Goal: Entertainment & Leisure: Consume media (video, audio)

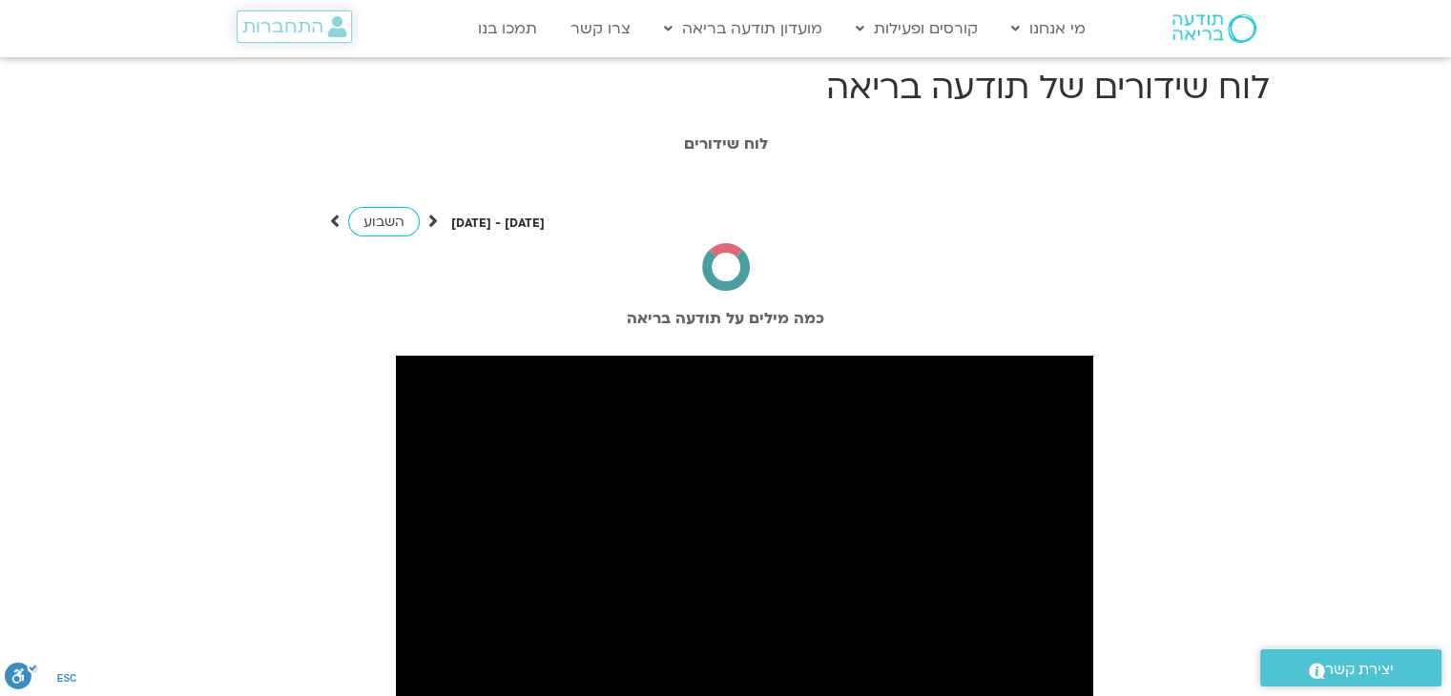
click at [265, 26] on span "התחברות" at bounding box center [282, 26] width 81 height 21
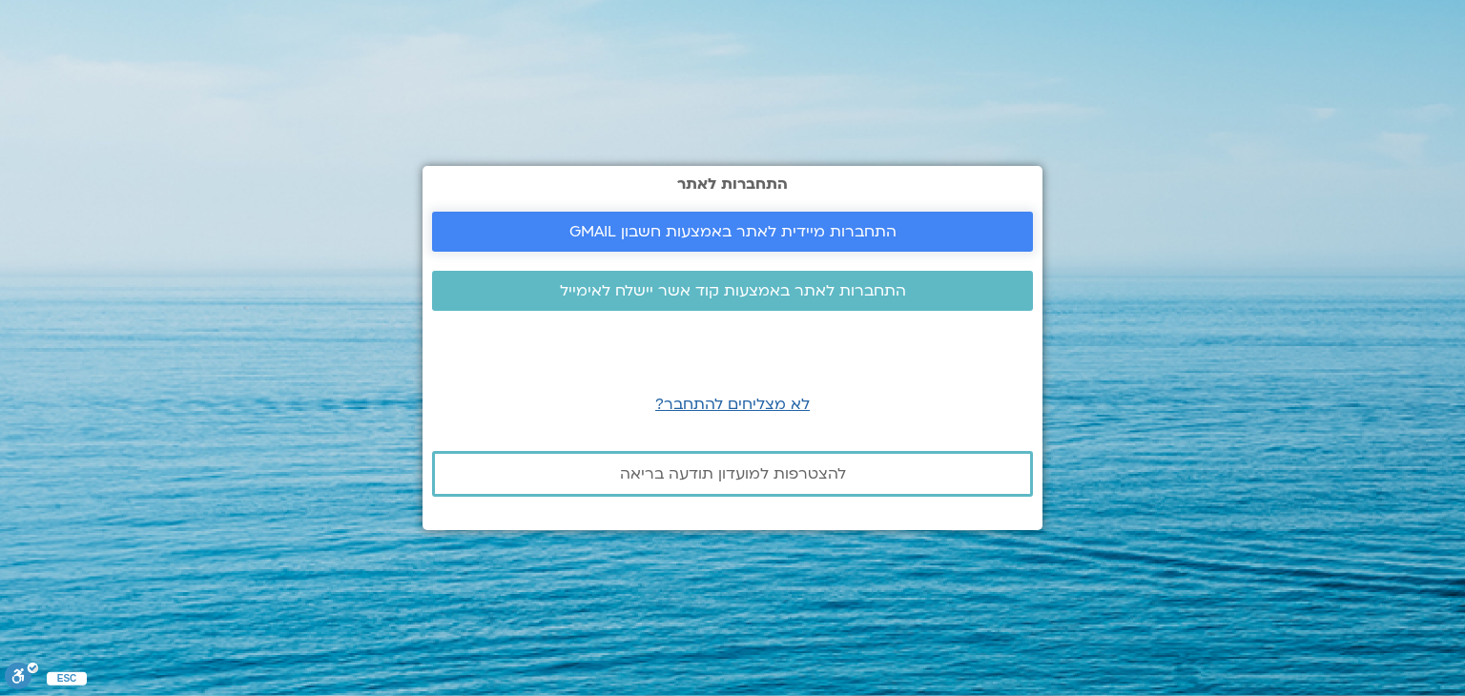
click at [740, 230] on span "התחברות מיידית לאתר באמצעות חשבון GMAIL" at bounding box center [732, 231] width 327 height 17
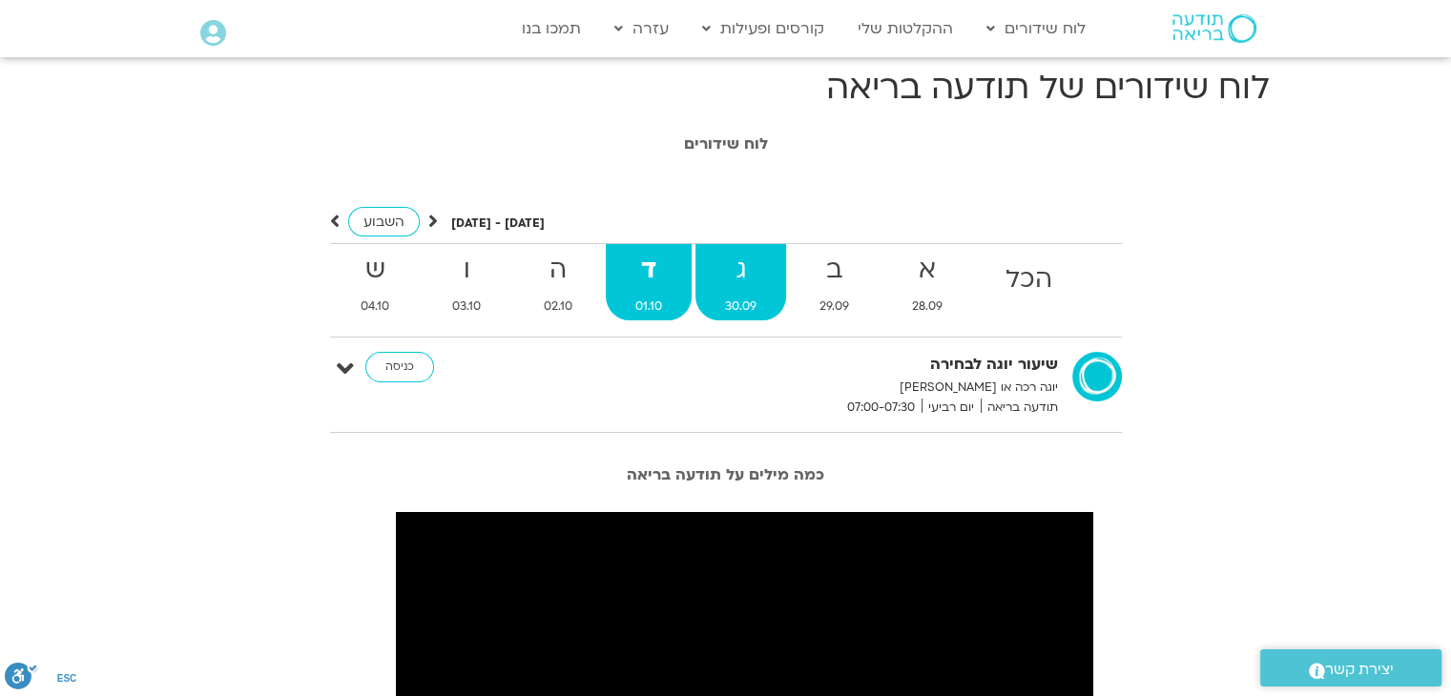
drag, startPoint x: 743, startPoint y: 302, endPoint x: 701, endPoint y: 266, distance: 55.4
click at [701, 266] on strong "ג" at bounding box center [740, 270] width 91 height 43
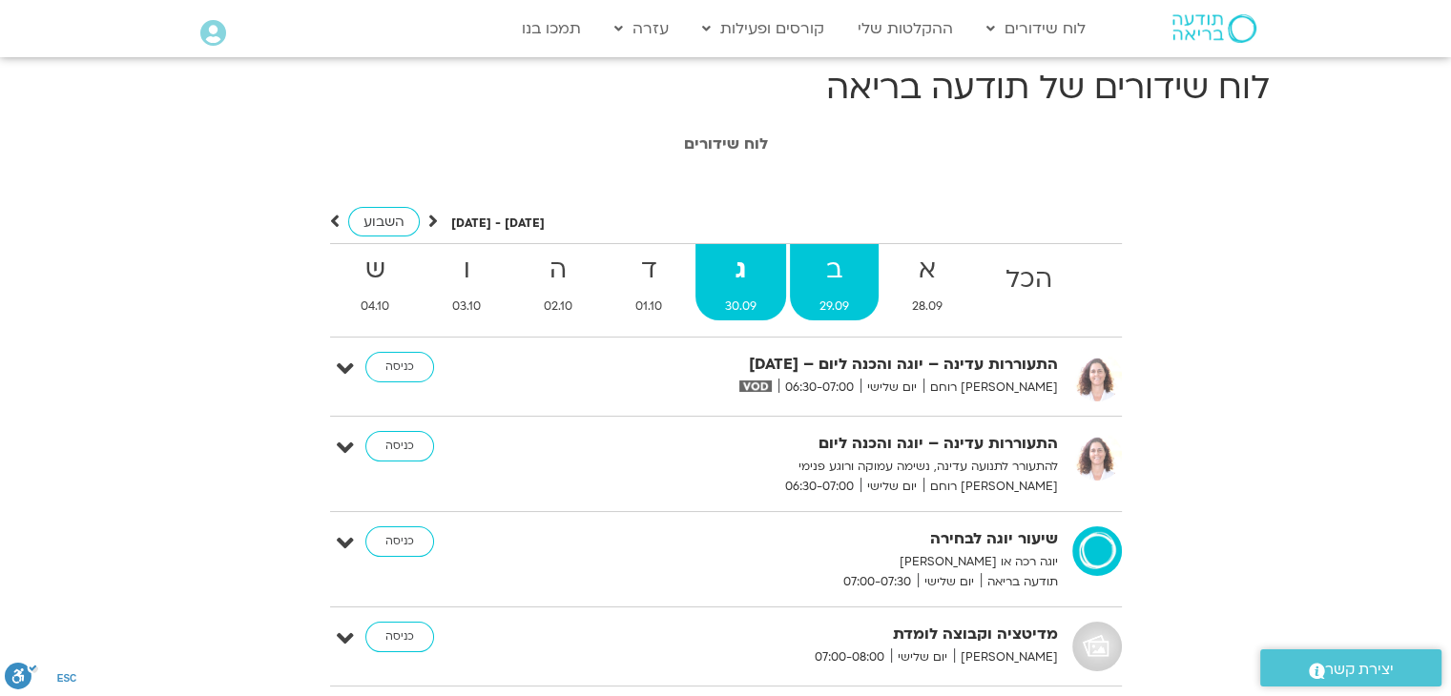
click at [820, 285] on strong "ב" at bounding box center [834, 270] width 89 height 43
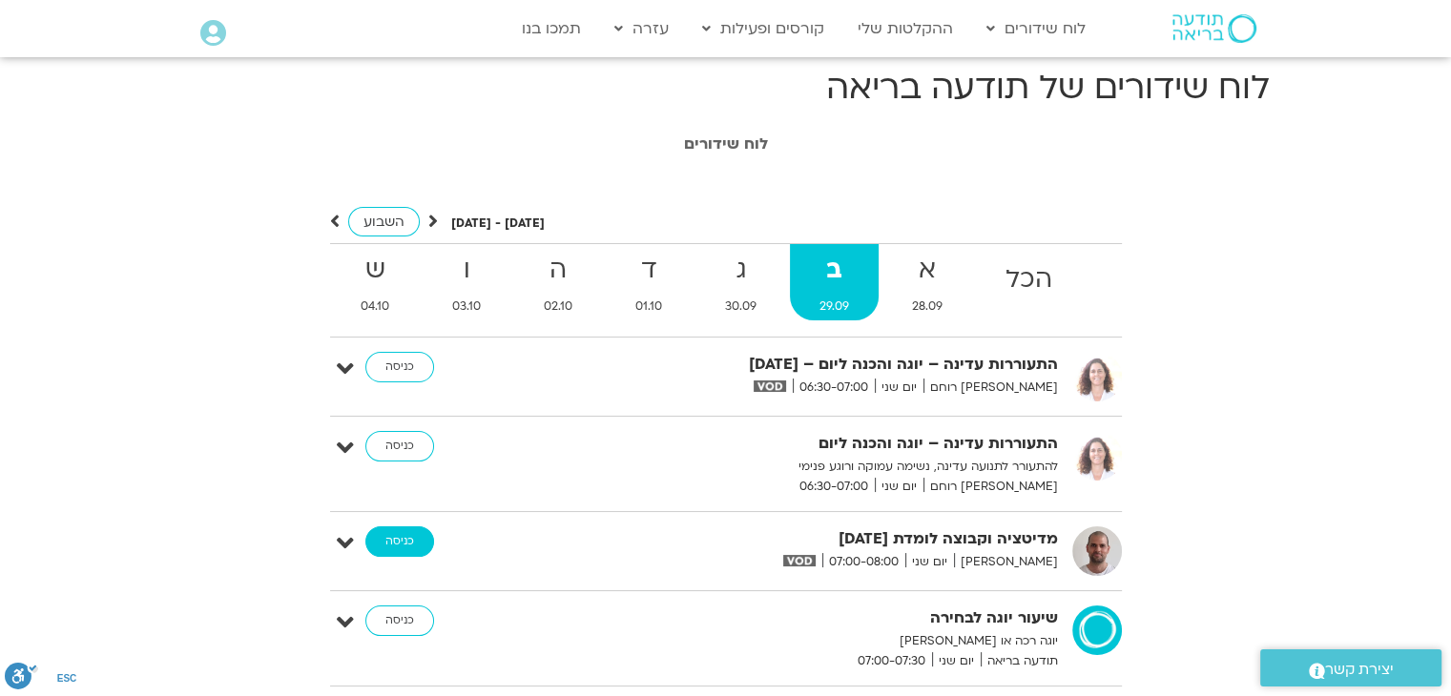
click at [407, 545] on link "כניסה" at bounding box center [399, 541] width 69 height 31
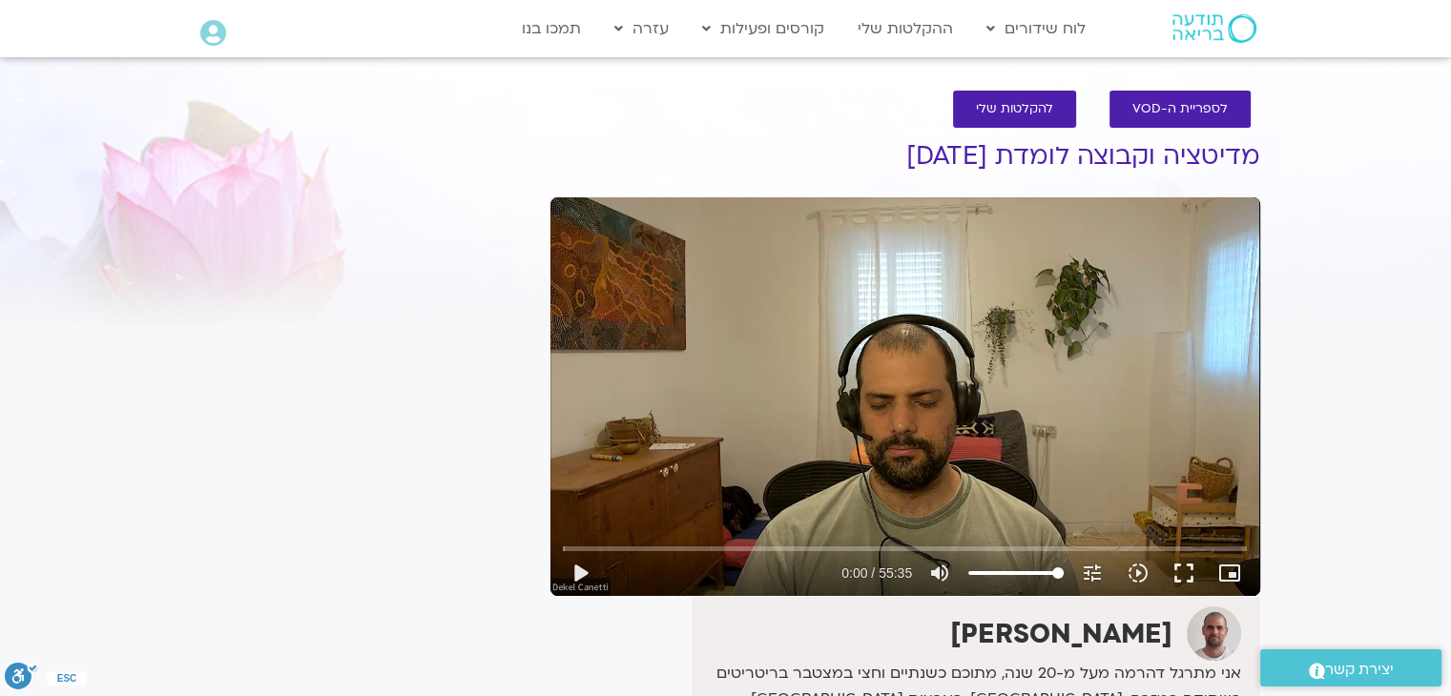
click at [881, 343] on div "Skip Ad play_arrow 0:00 / 55:35 volume_up Mute tune Resolution Auto 720p slow_m…" at bounding box center [905, 396] width 710 height 399
type input "2.328835"
click at [1235, 569] on icon "picture_in_picture_alt" at bounding box center [1229, 573] width 23 height 23
click at [1186, 572] on button "fullscreen" at bounding box center [1184, 573] width 46 height 46
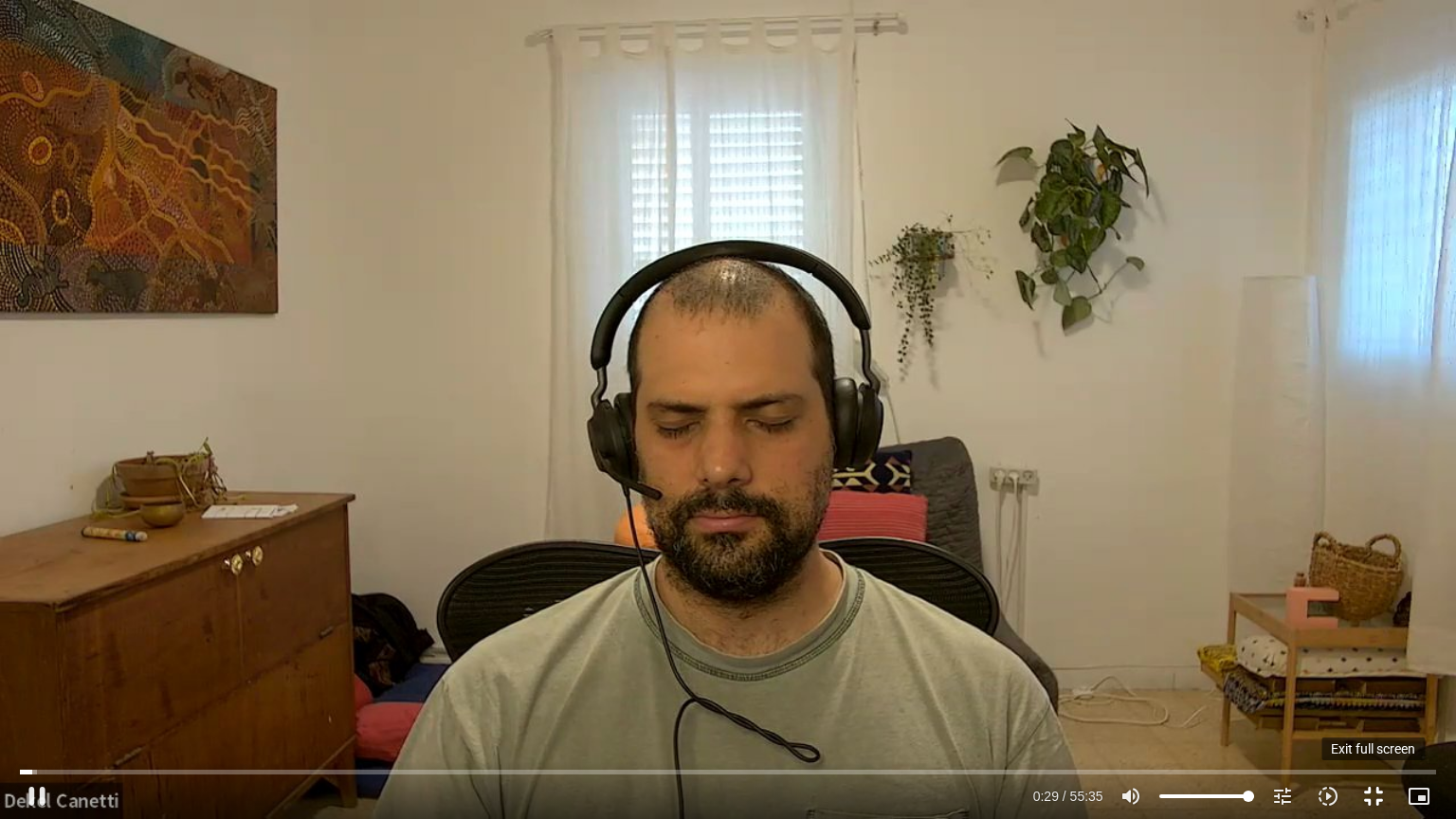
click at [1376, 691] on button "fullscreen_exit" at bounding box center [1374, 796] width 46 height 46
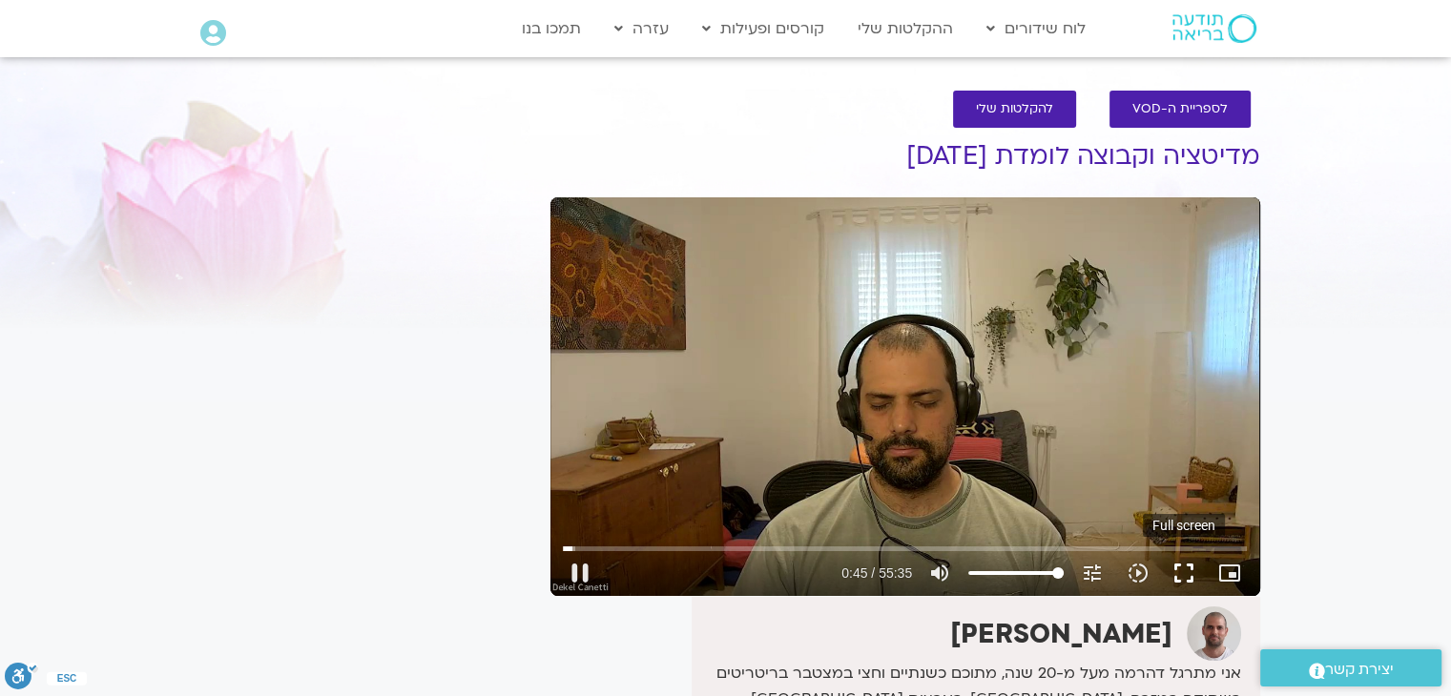
click at [1189, 566] on button "fullscreen" at bounding box center [1184, 573] width 46 height 46
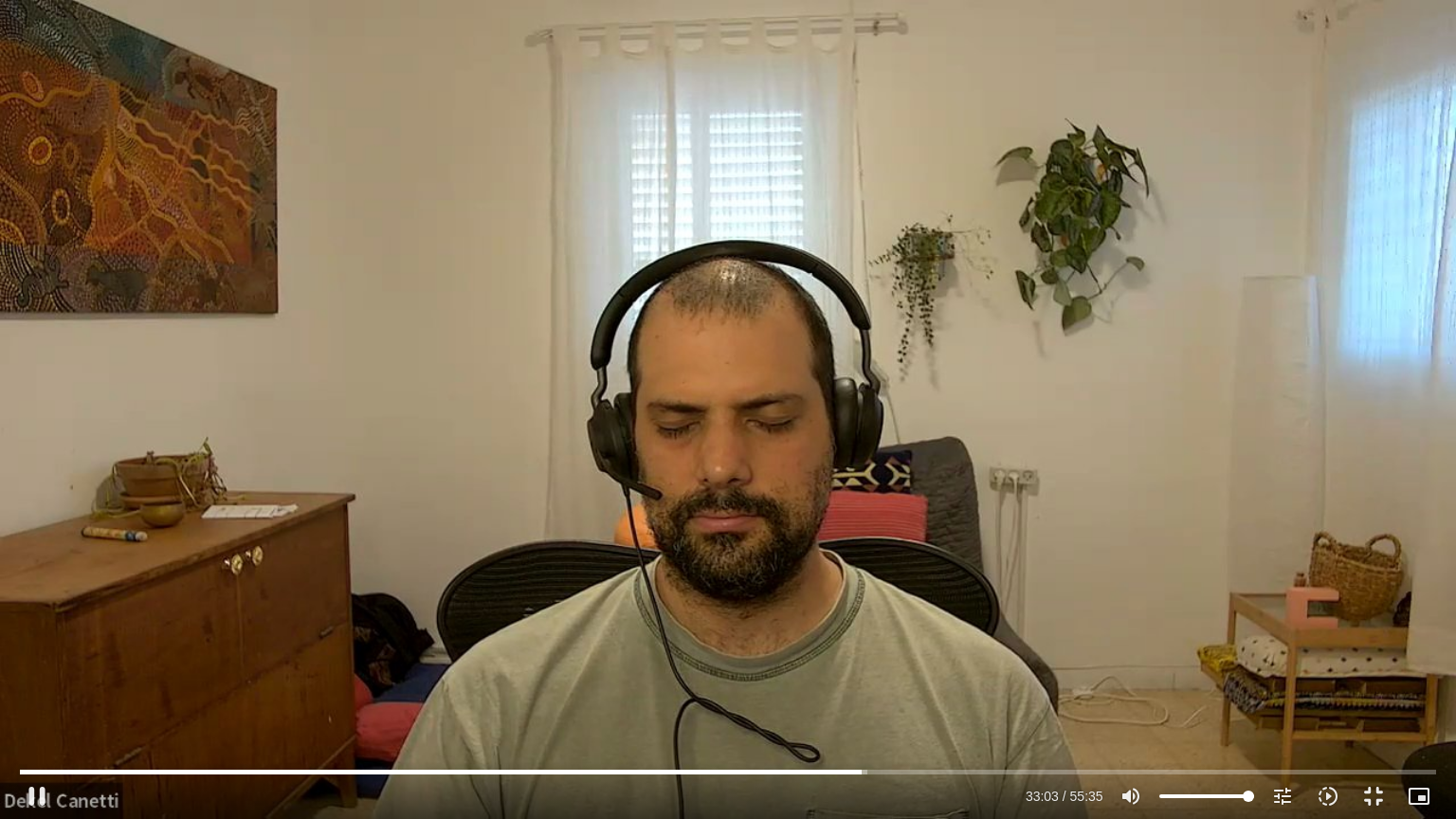
click at [830, 315] on div "Skip Ad 44:10 pause 33:03 / 55:35 volume_up Mute tune Resolution Auto 720p slow…" at bounding box center [728, 410] width 1456 height 819
click at [1374, 691] on button "fullscreen_exit" at bounding box center [1374, 796] width 46 height 46
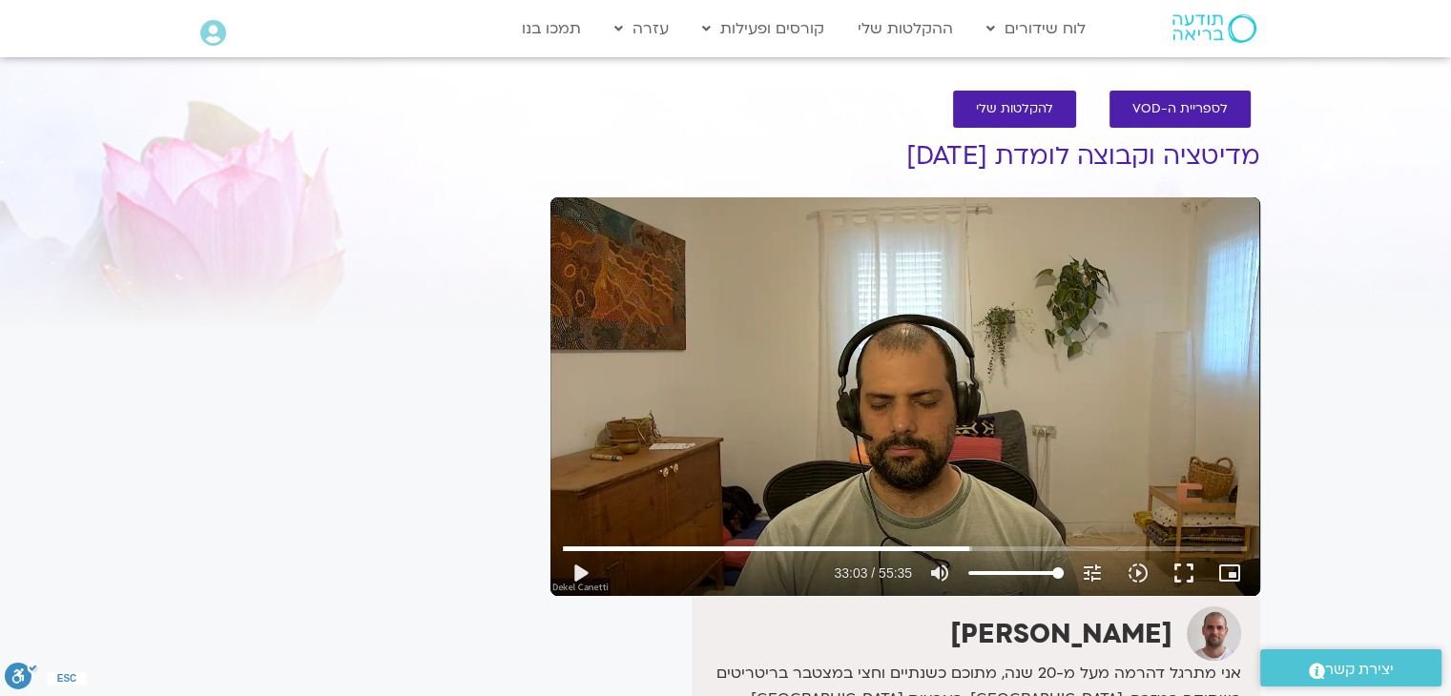
click at [1143, 451] on div "Skip Ad 51:30 play_arrow 33:03 / 55:35 volume_up Mute tune Resolution Auto 720p…" at bounding box center [905, 396] width 710 height 399
type input "1984.360026"
